Goal: Navigation & Orientation: Find specific page/section

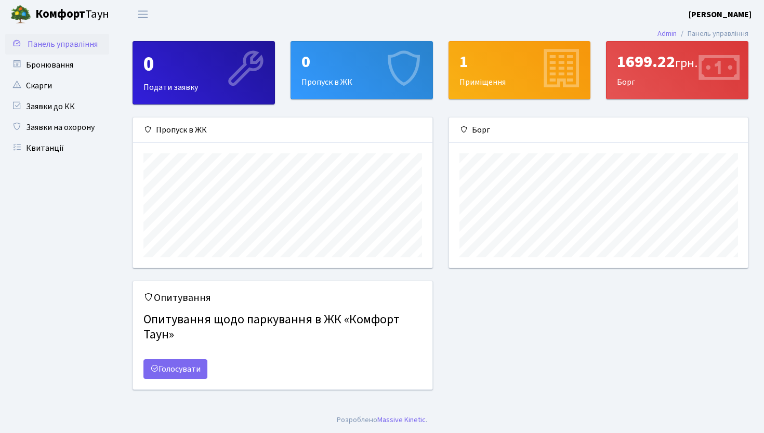
scroll to position [150, 299]
click at [71, 73] on link "Бронювання" at bounding box center [57, 65] width 104 height 21
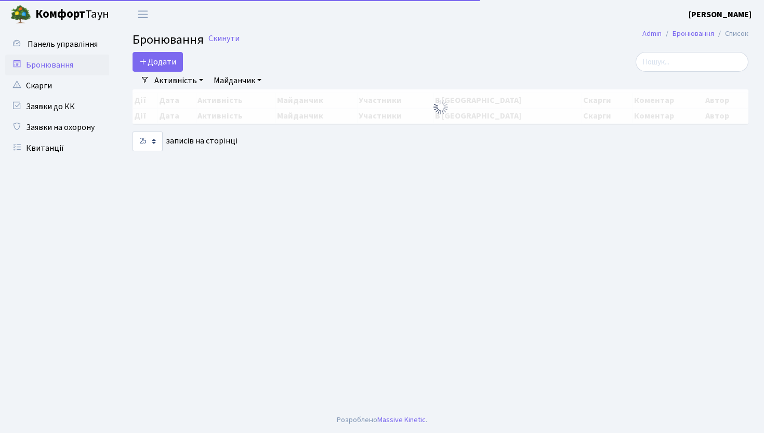
select select "25"
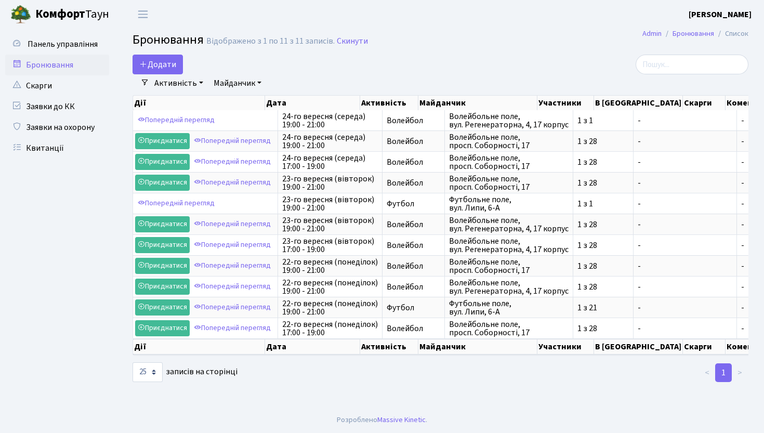
click at [66, 16] on b "Комфорт" at bounding box center [60, 14] width 50 height 17
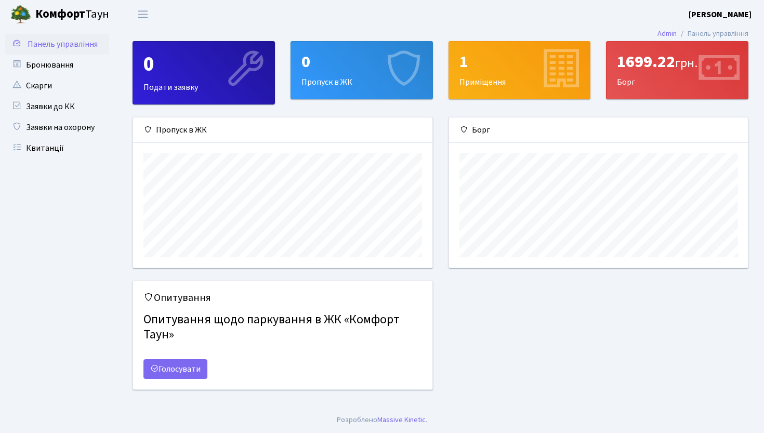
scroll to position [150, 299]
click at [245, 85] on icon at bounding box center [244, 69] width 49 height 49
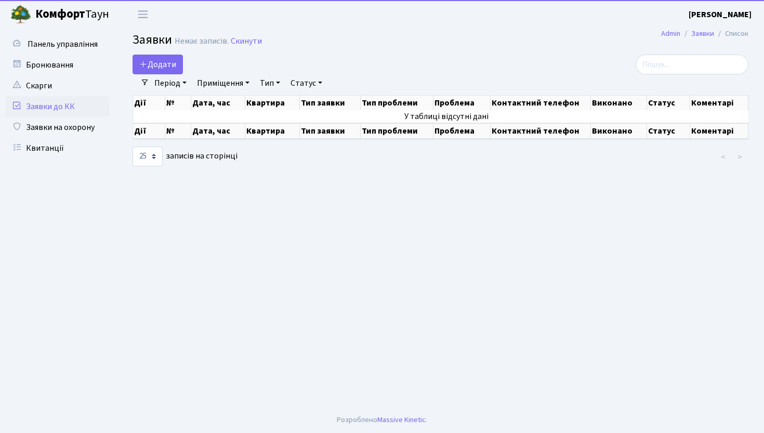
select select "25"
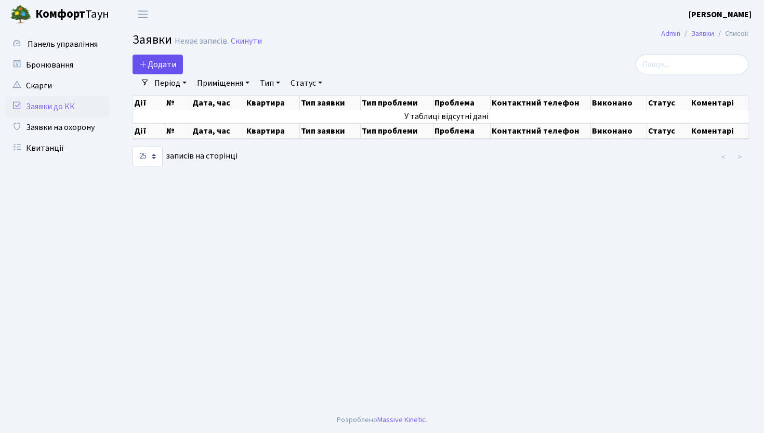
click at [174, 61] on span "Додати" at bounding box center [157, 64] width 37 height 11
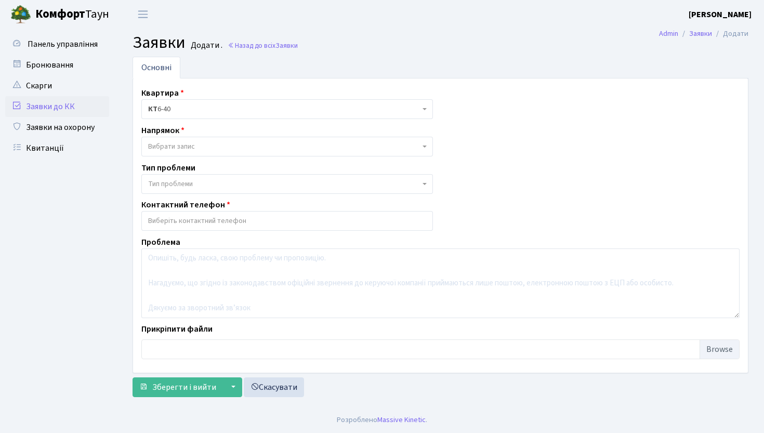
select select
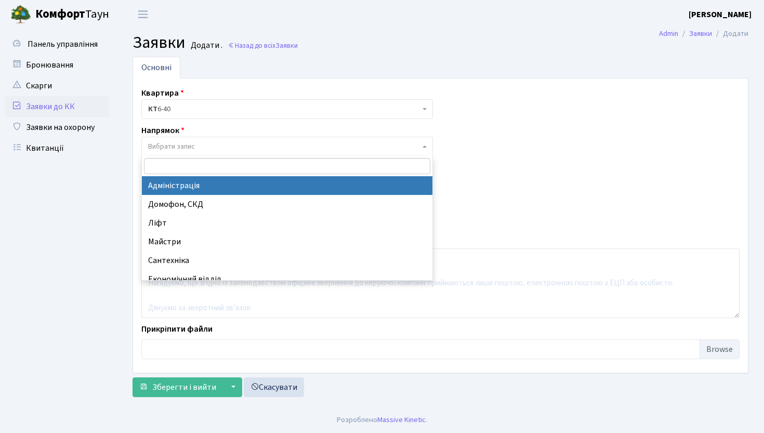
click at [184, 148] on span "Вибрати запис" at bounding box center [171, 146] width 47 height 10
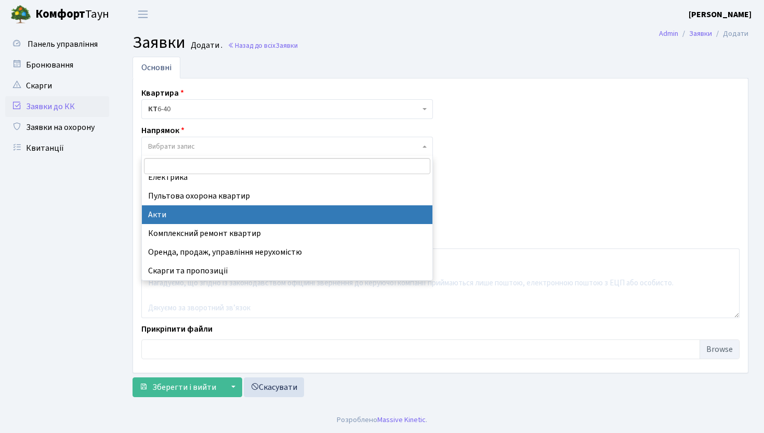
scroll to position [121, 0]
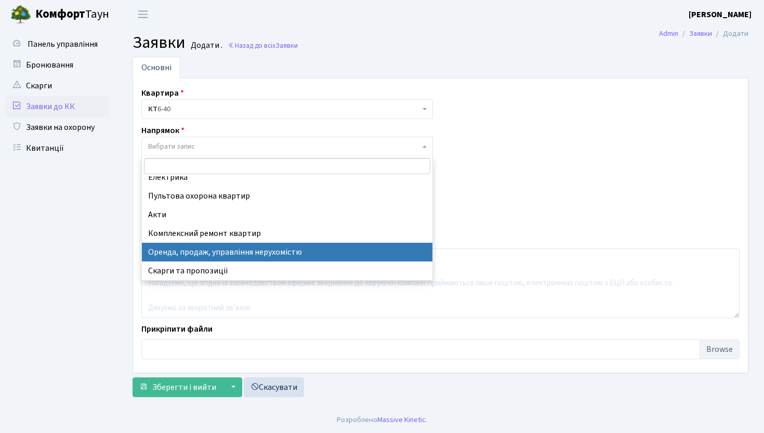
click at [110, 263] on div "Панель управління" at bounding box center [58, 218] width 117 height 378
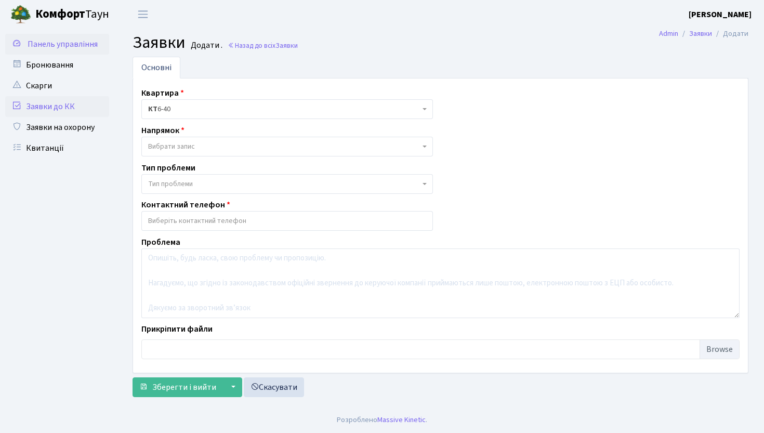
click at [90, 44] on span "Панель управління" at bounding box center [63, 43] width 70 height 11
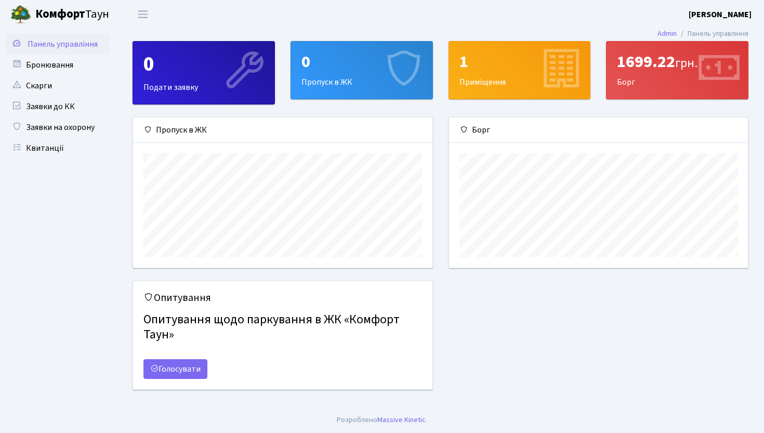
scroll to position [150, 299]
click at [346, 79] on div "0 Пропуск в ЖК" at bounding box center [361, 70] width 141 height 57
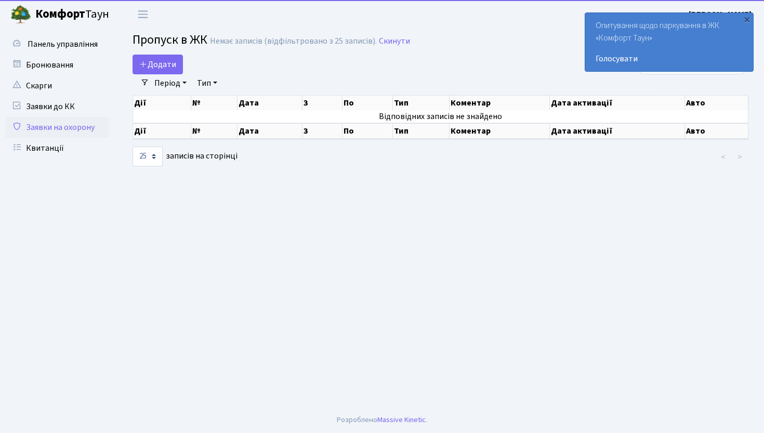
select select "25"
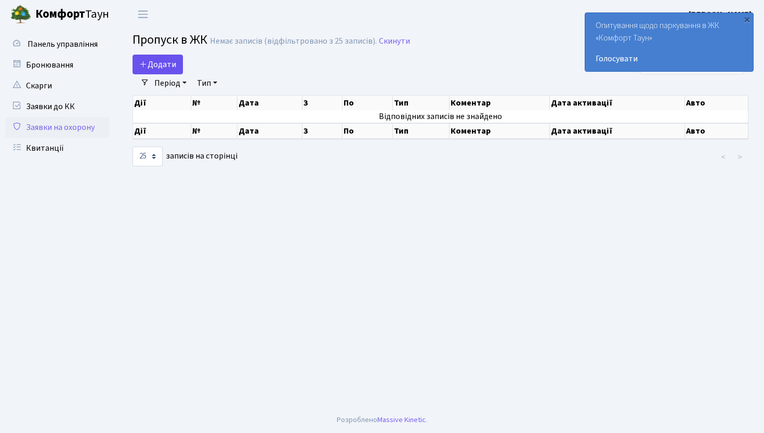
click at [164, 60] on span "Додати" at bounding box center [157, 64] width 37 height 11
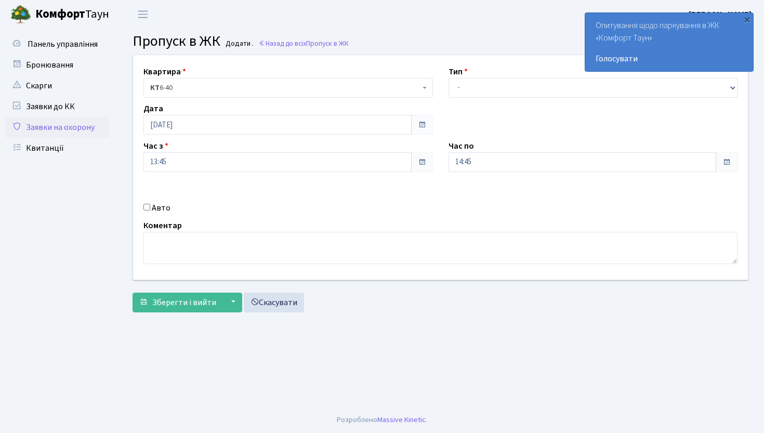
click at [491, 75] on div "Тип - Доставка Таксі Гості Сервіс" at bounding box center [593, 81] width 305 height 32
click at [147, 208] on input "Авто" at bounding box center [146, 207] width 7 height 7
click at [148, 209] on input "Авто" at bounding box center [146, 207] width 7 height 7
checkbox input "false"
click at [43, 52] on link "Панель управління" at bounding box center [57, 44] width 104 height 21
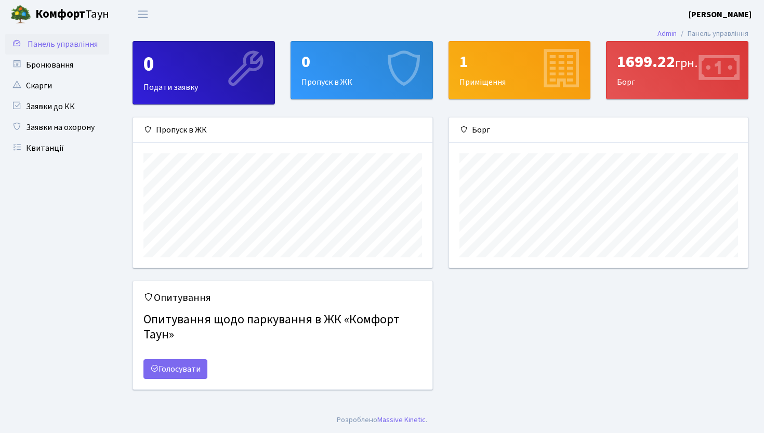
scroll to position [150, 299]
drag, startPoint x: 686, startPoint y: 62, endPoint x: 592, endPoint y: 60, distance: 94.1
click at [592, 60] on div "0 Подати заявку 0 Пропуск в [GEOGRAPHIC_DATA] 1 Приміщення 1699.22 грн. [GEOGRA…" at bounding box center [440, 79] width 631 height 76
click at [639, 102] on div "1699.22 грн. Борг" at bounding box center [677, 79] width 158 height 76
click at [51, 59] on link "Бронювання" at bounding box center [57, 65] width 104 height 21
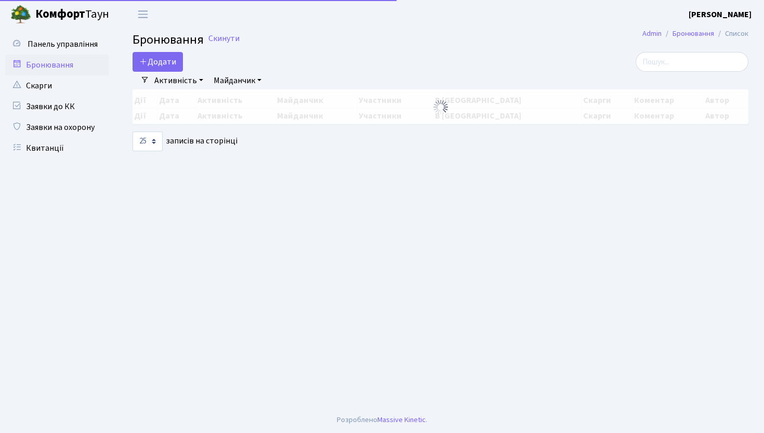
select select "25"
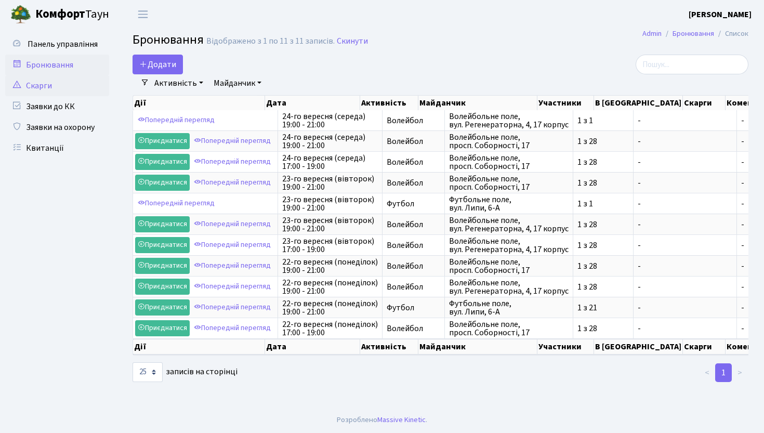
click at [53, 88] on link "Скарги" at bounding box center [57, 85] width 104 height 21
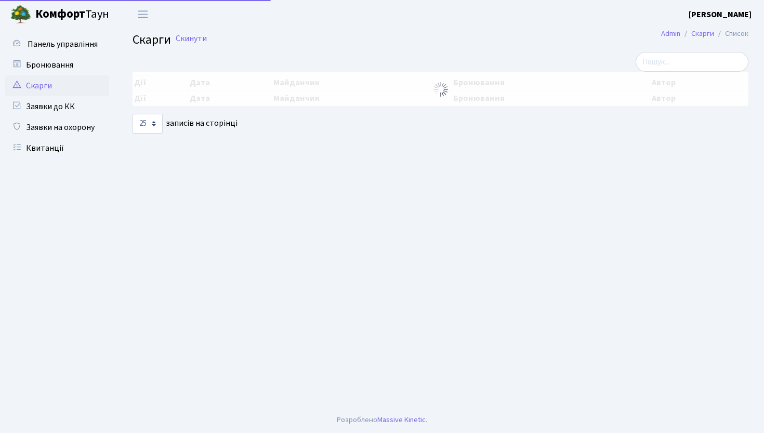
select select "25"
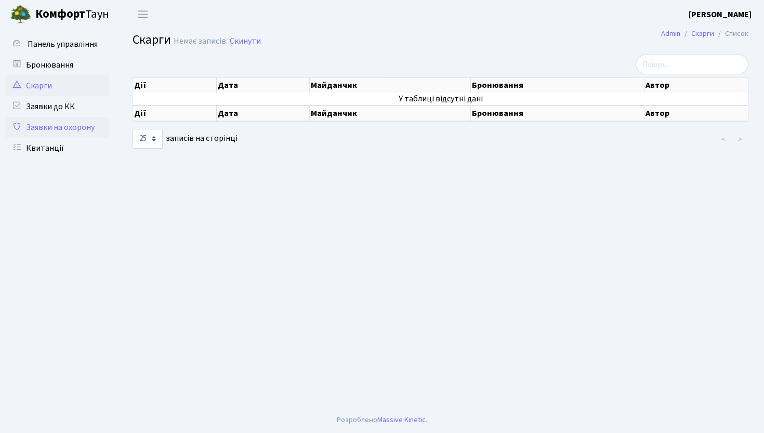
click at [50, 132] on link "Заявки на охорону" at bounding box center [57, 127] width 104 height 21
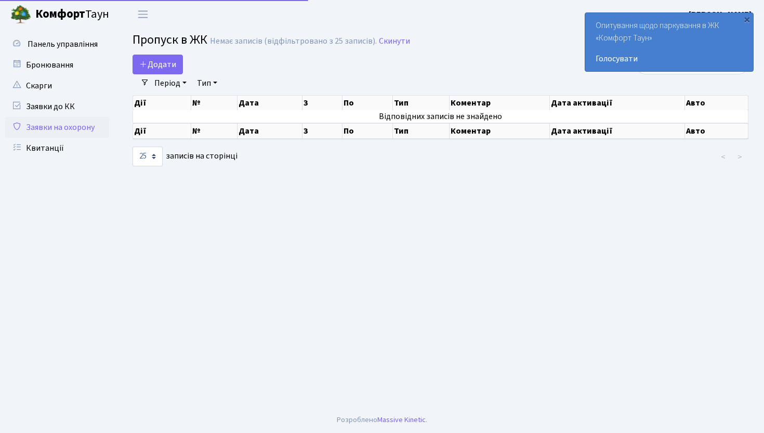
select select "25"
click at [49, 144] on link "Квитанції" at bounding box center [57, 148] width 104 height 21
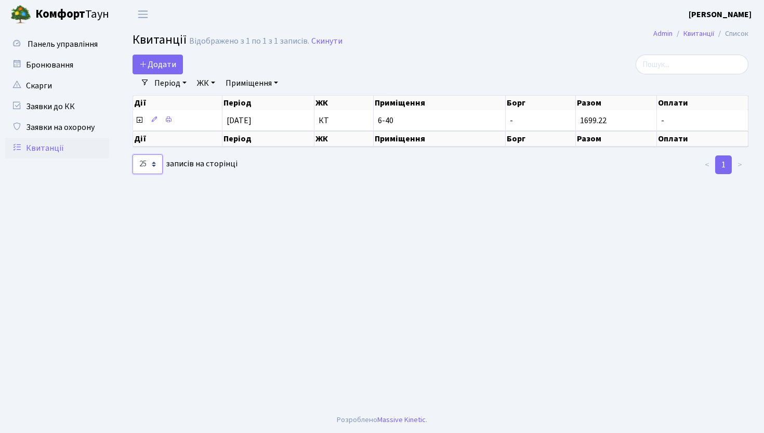
select select "1000"
click at [230, 84] on link "Приміщення" at bounding box center [251, 83] width 61 height 18
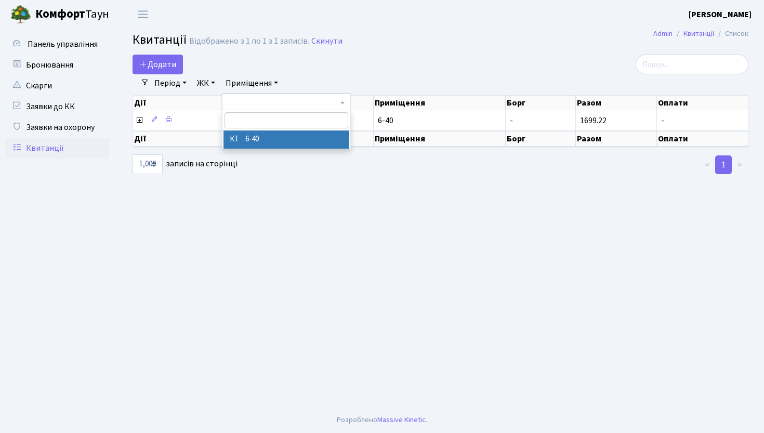
click at [174, 84] on link "Період" at bounding box center [170, 83] width 41 height 18
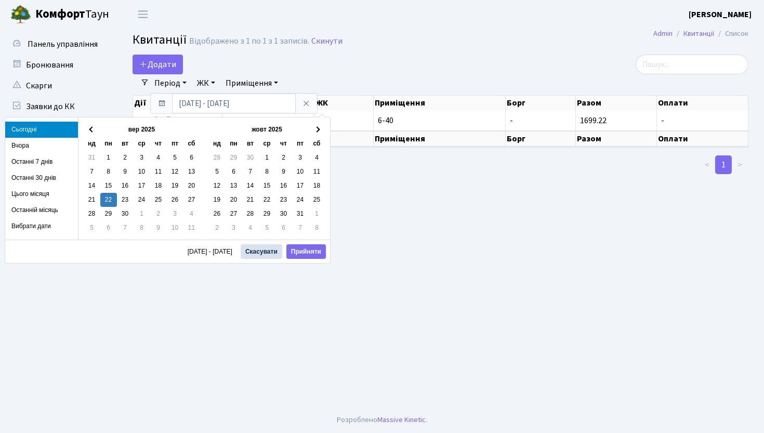
click at [155, 81] on link "Період" at bounding box center [170, 83] width 41 height 18
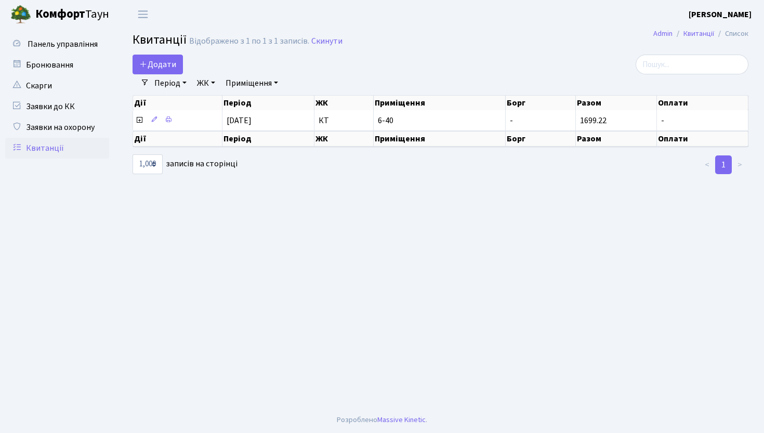
click at [149, 81] on span at bounding box center [145, 82] width 8 height 8
click at [195, 78] on link "ЖК" at bounding box center [206, 83] width 26 height 18
click at [79, 91] on link "Скарги" at bounding box center [57, 85] width 104 height 21
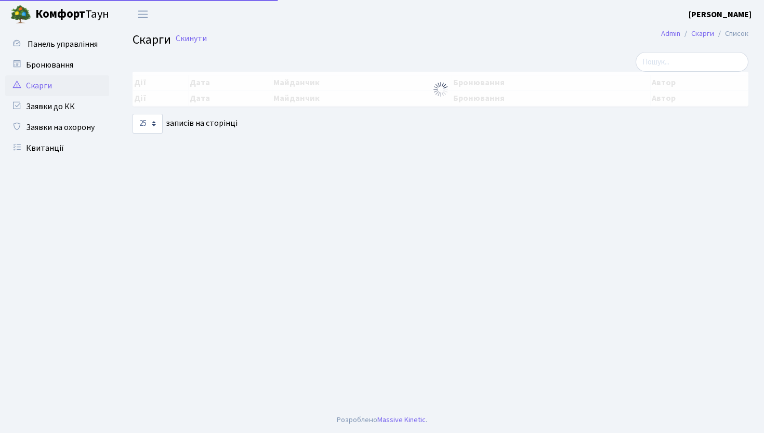
select select "25"
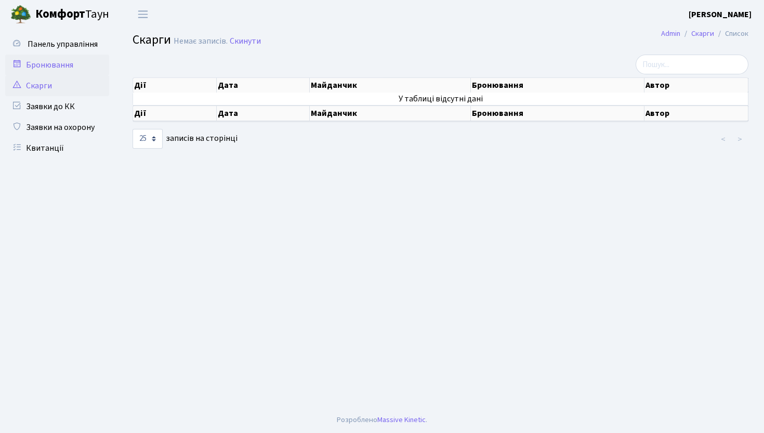
click at [76, 71] on link "Бронювання" at bounding box center [57, 65] width 104 height 21
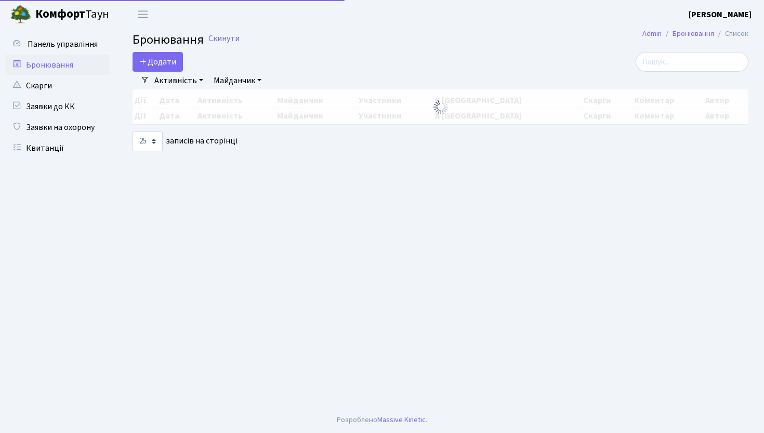
select select "25"
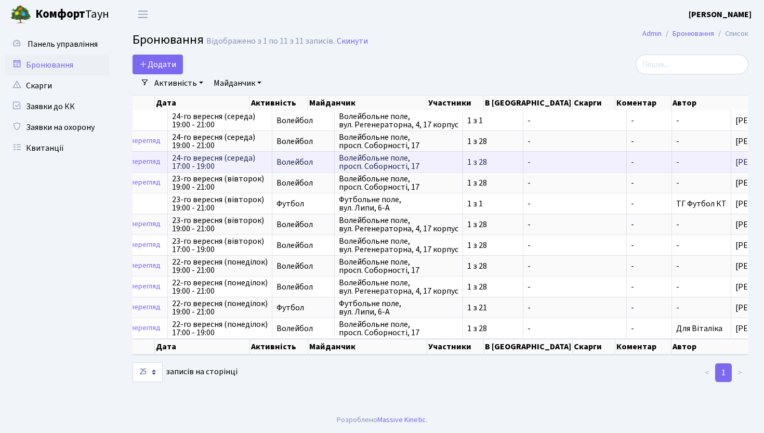
scroll to position [0, 167]
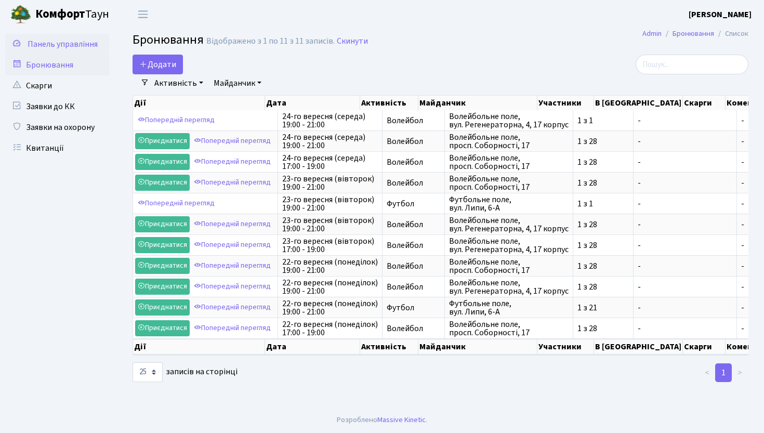
click at [96, 49] on span "Панель управління" at bounding box center [63, 43] width 70 height 11
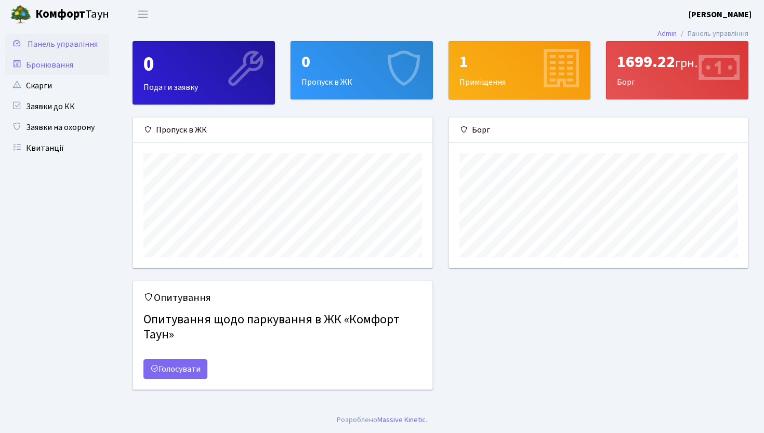
scroll to position [150, 299]
click at [75, 98] on link "Заявки до КК" at bounding box center [57, 106] width 104 height 21
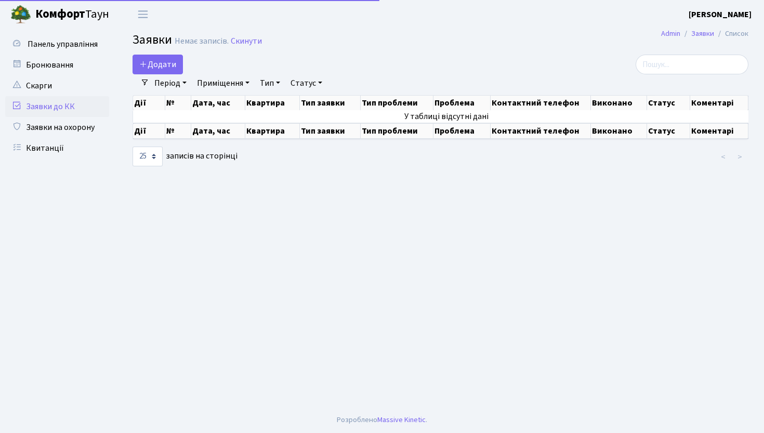
select select "25"
click at [76, 84] on link "Скарги" at bounding box center [57, 85] width 104 height 21
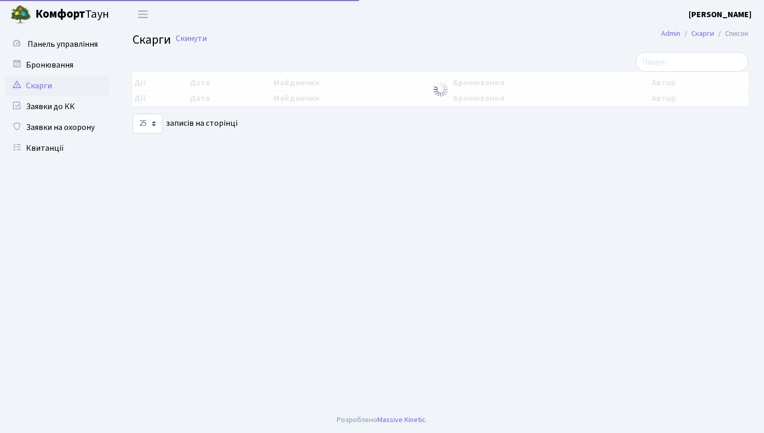
select select "25"
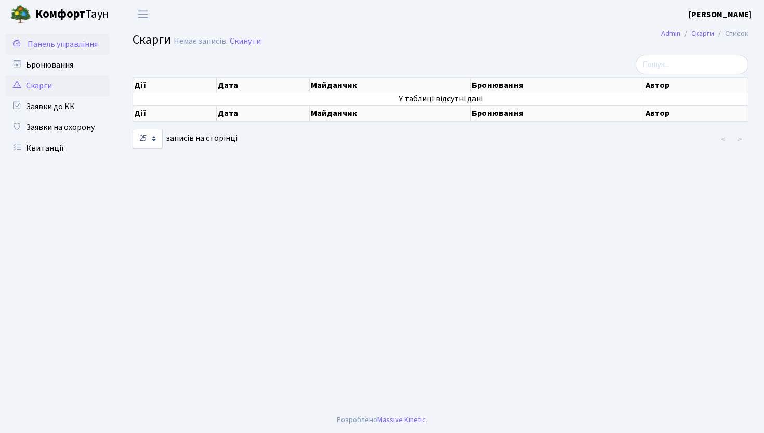
click at [81, 48] on span "Панель управління" at bounding box center [63, 43] width 70 height 11
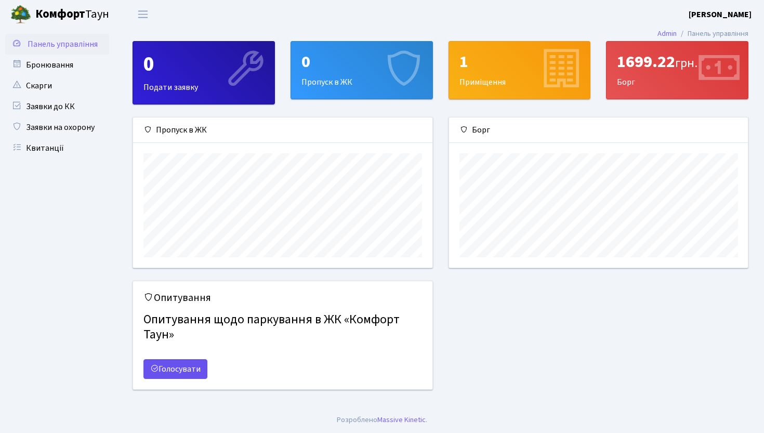
click at [189, 373] on link "Голосувати" at bounding box center [175, 369] width 64 height 20
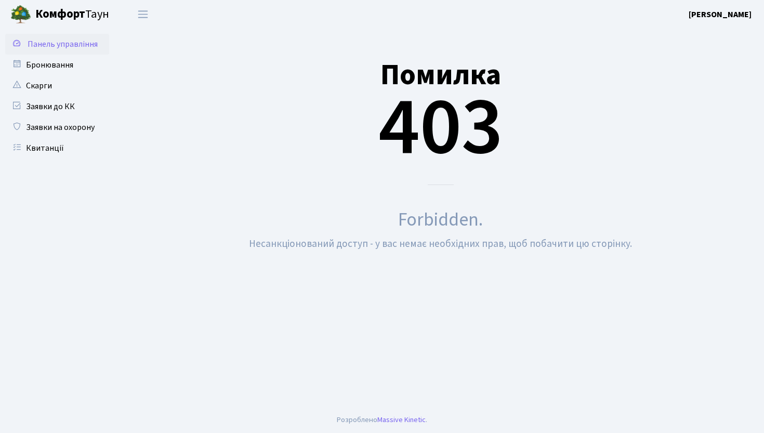
click at [80, 46] on span "Панель управління" at bounding box center [63, 43] width 70 height 11
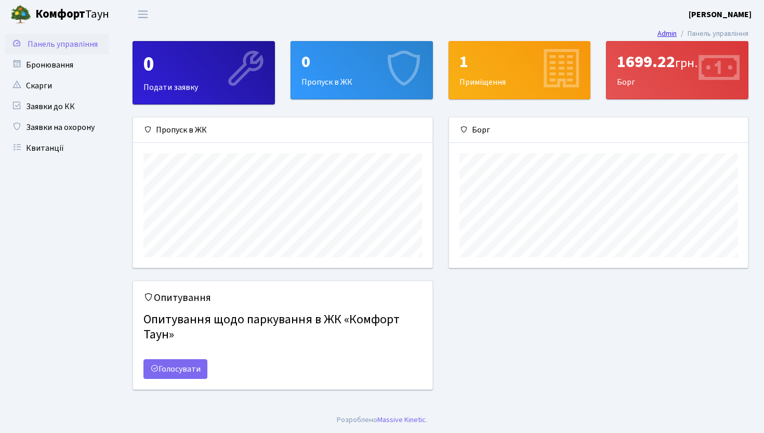
click at [668, 35] on link "Admin" at bounding box center [666, 33] width 19 height 11
click at [740, 12] on b "[PERSON_NAME]" at bounding box center [719, 14] width 63 height 11
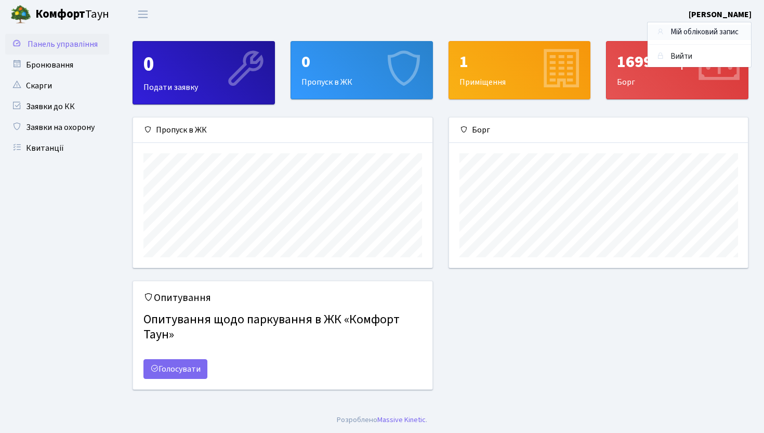
click at [722, 30] on link "Мій обліковий запис" at bounding box center [698, 32] width 103 height 16
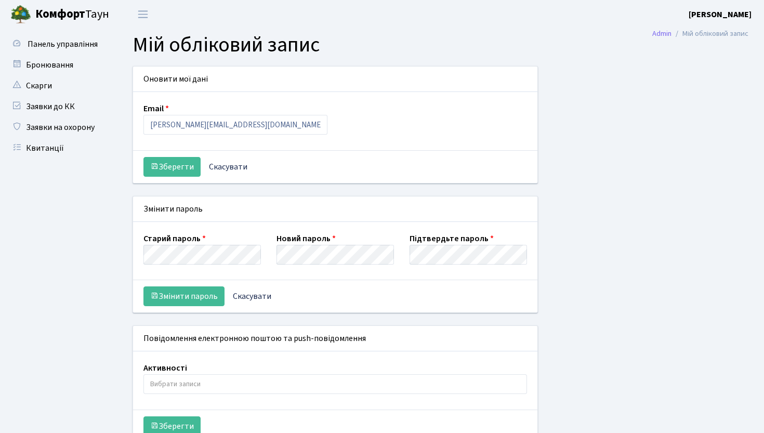
select select
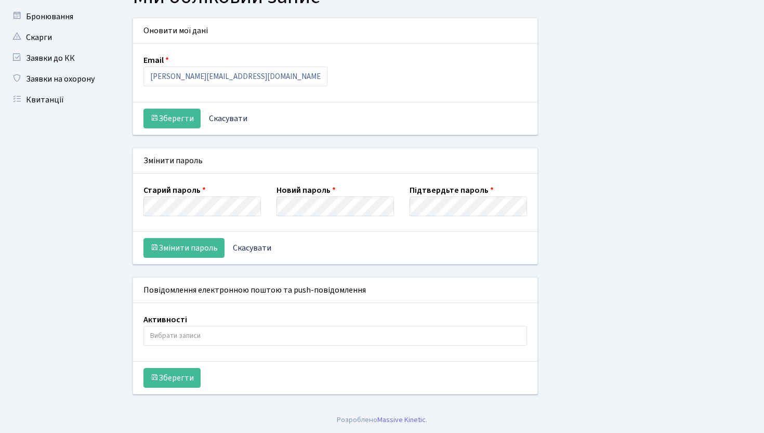
scroll to position [48, 0]
click at [183, 339] on input "search" at bounding box center [335, 335] width 382 height 19
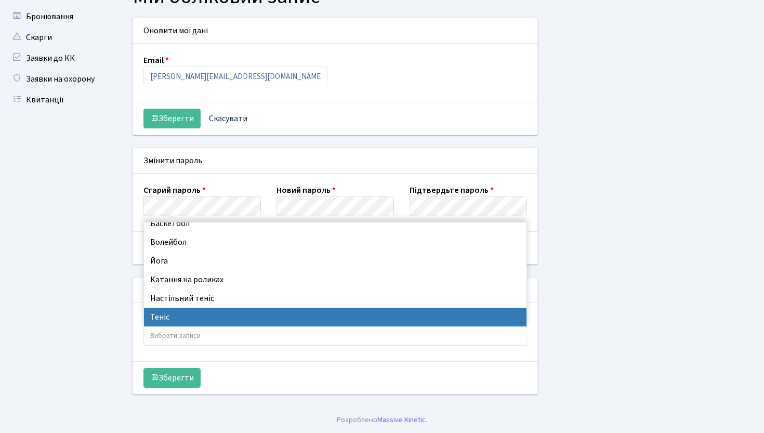
scroll to position [46, 0]
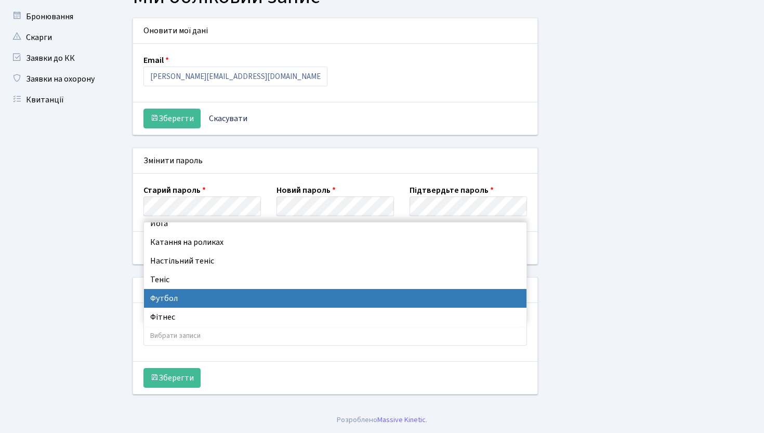
click at [65, 321] on ul "Панель управління" at bounding box center [57, 193] width 104 height 416
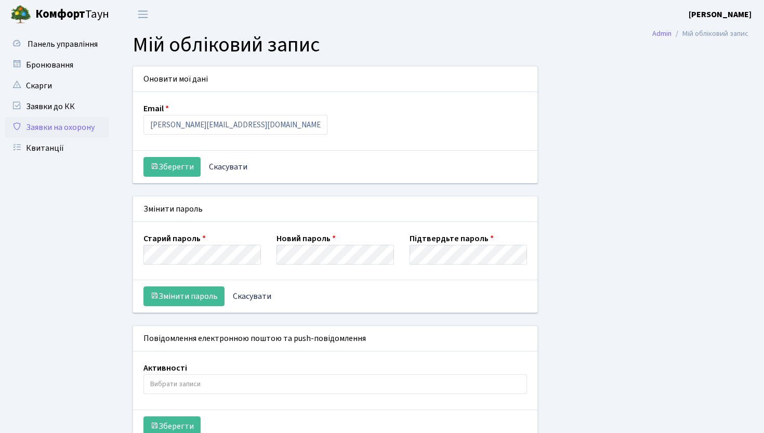
scroll to position [0, 0]
click at [79, 54] on link "Панель управління" at bounding box center [57, 44] width 104 height 21
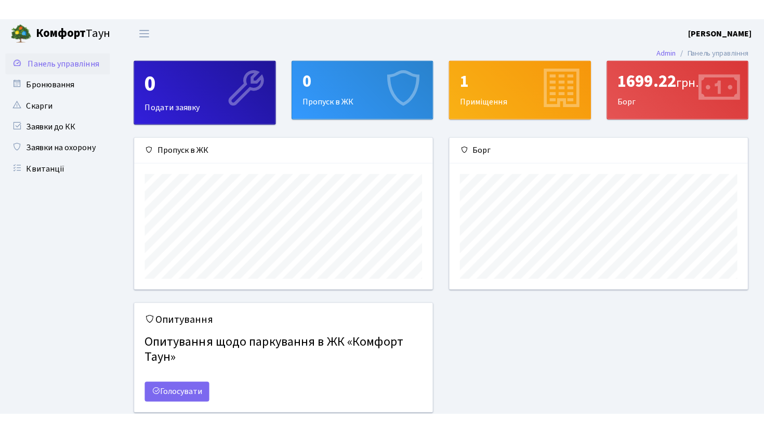
scroll to position [150, 299]
